Goal: Check status: Check status

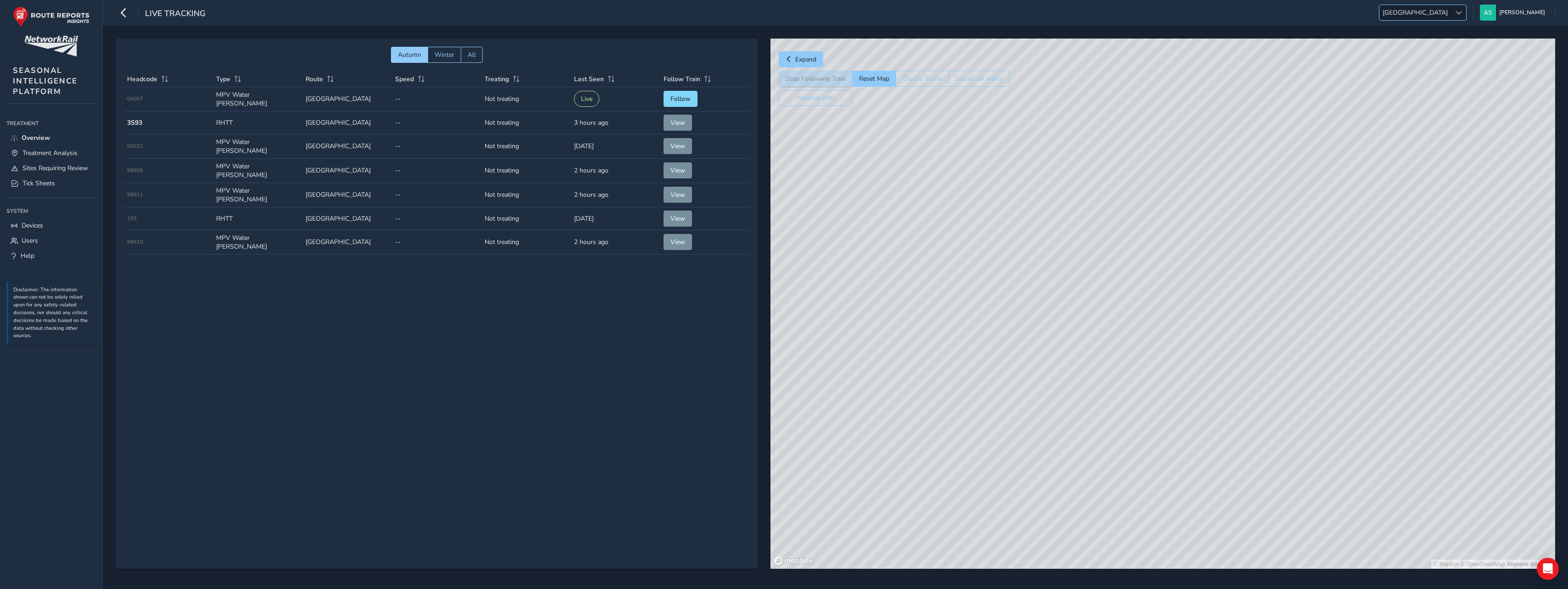
click at [1466, 12] on div at bounding box center [1458, 12] width 15 height 15
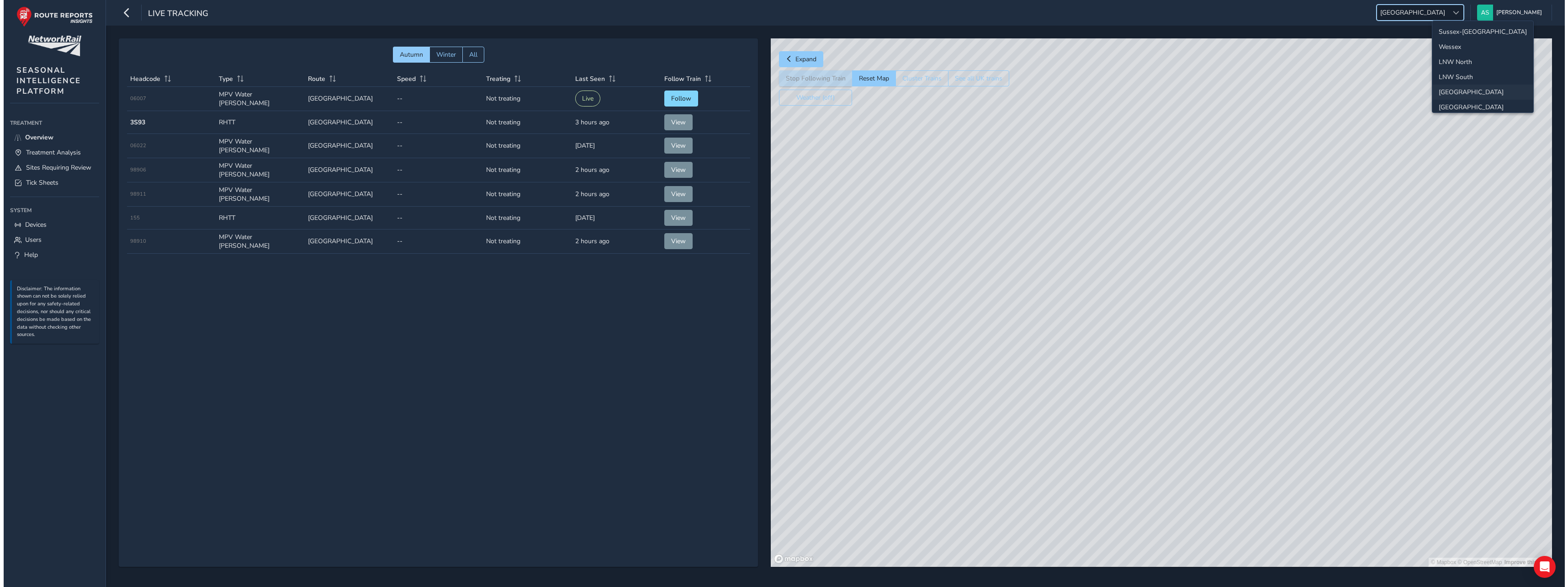
scroll to position [32, 0]
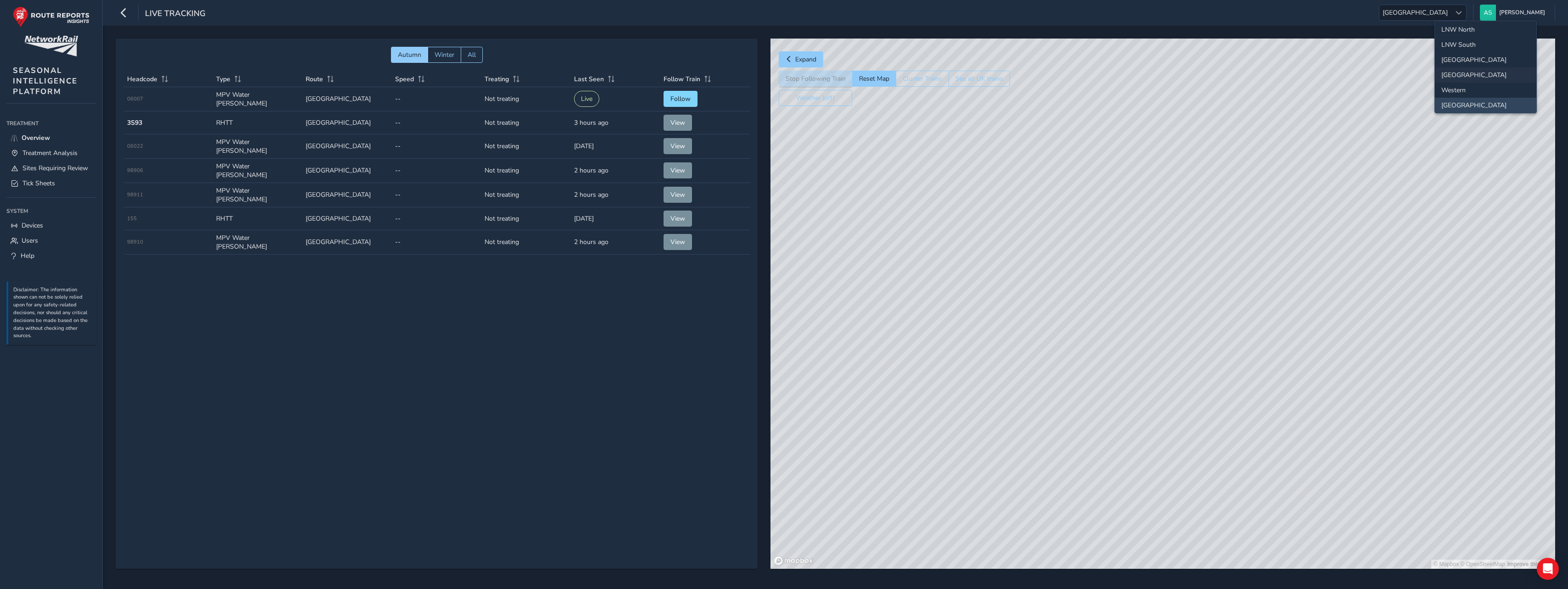
click at [1460, 78] on li "[GEOGRAPHIC_DATA]" at bounding box center [1485, 75] width 101 height 15
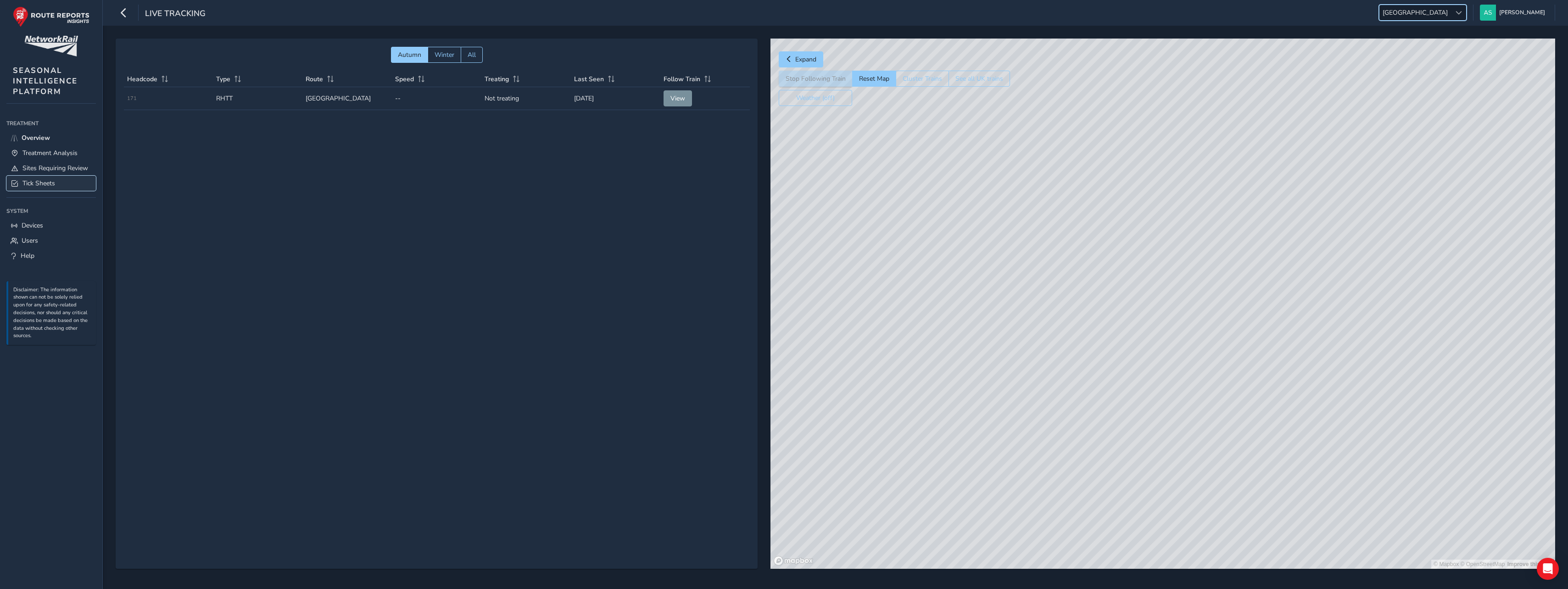
click at [50, 185] on span "Tick Sheets" at bounding box center [39, 183] width 32 height 9
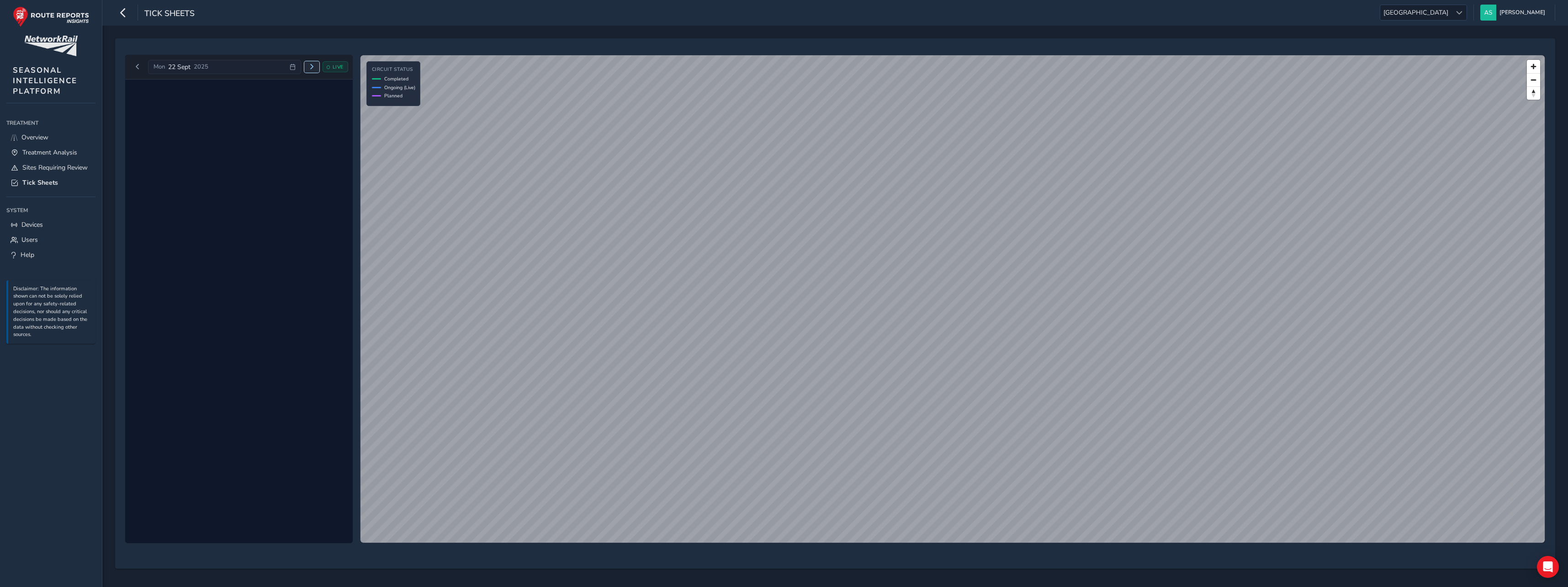
click at [309, 66] on span "Next day" at bounding box center [311, 66] width 5 height 5
click at [309, 66] on span "Next day" at bounding box center [307, 66] width 5 height 5
click at [292, 69] on icon at bounding box center [289, 67] width 6 height 6
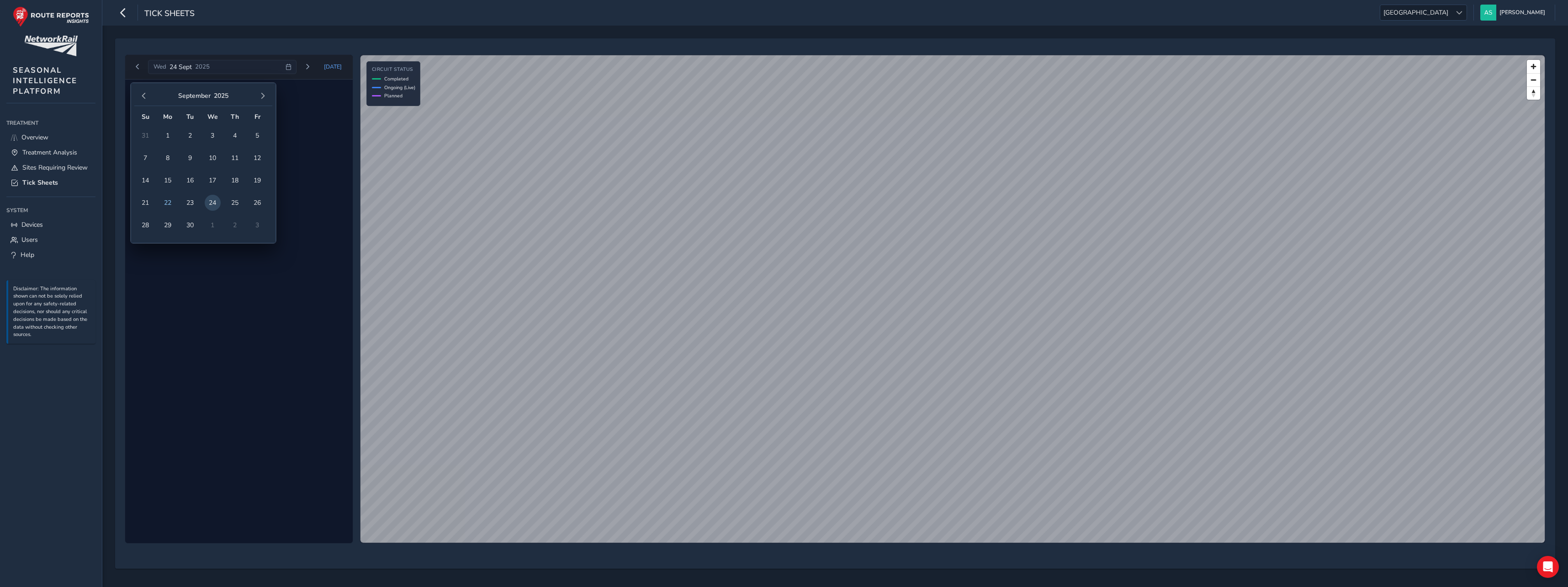
click at [236, 225] on td "2" at bounding box center [235, 225] width 23 height 23
click at [258, 97] on button "button" at bounding box center [262, 96] width 13 height 13
click at [192, 155] on span "7" at bounding box center [190, 158] width 16 height 16
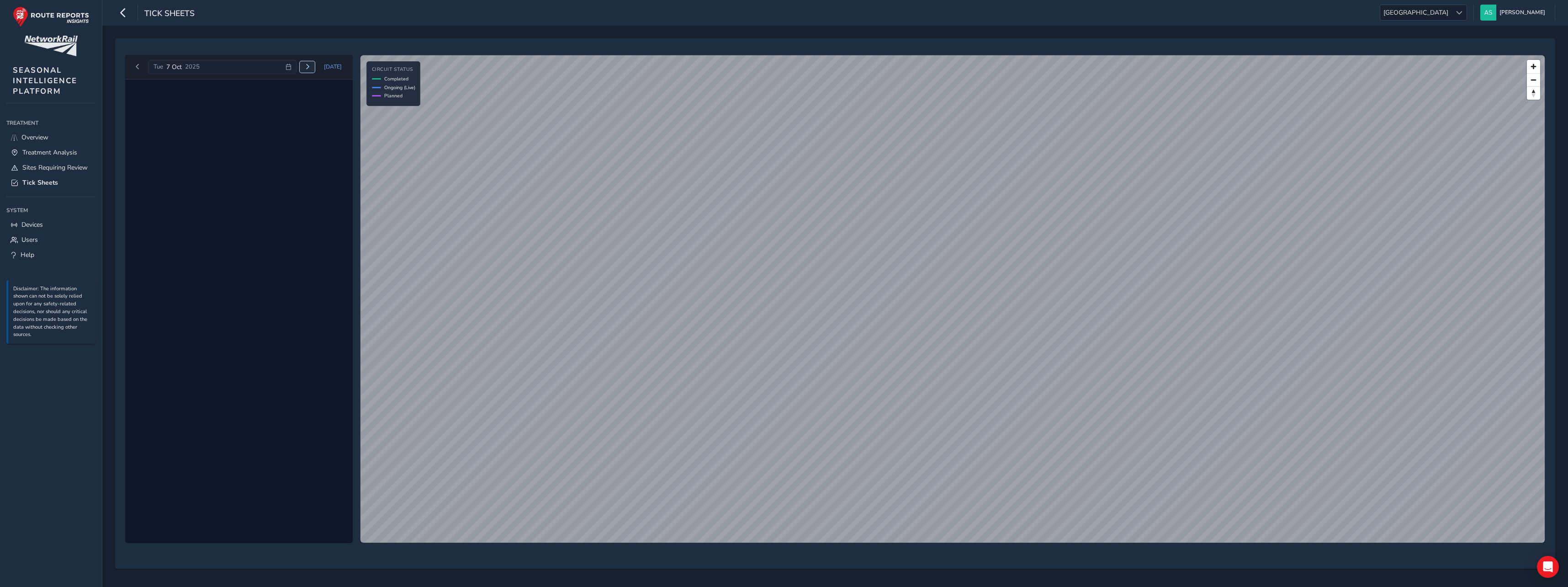
click at [304, 68] on button "Next day" at bounding box center [307, 67] width 15 height 12
